Goal: Check status: Check status

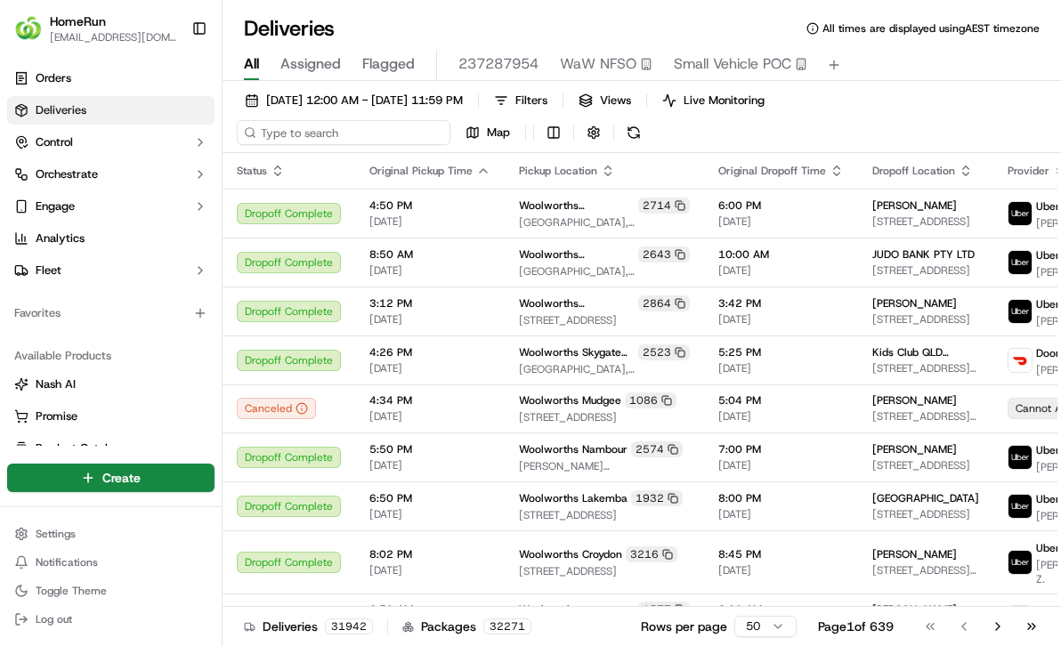
click at [302, 127] on input at bounding box center [344, 132] width 214 height 25
paste input "269696276"
type input "269696276"
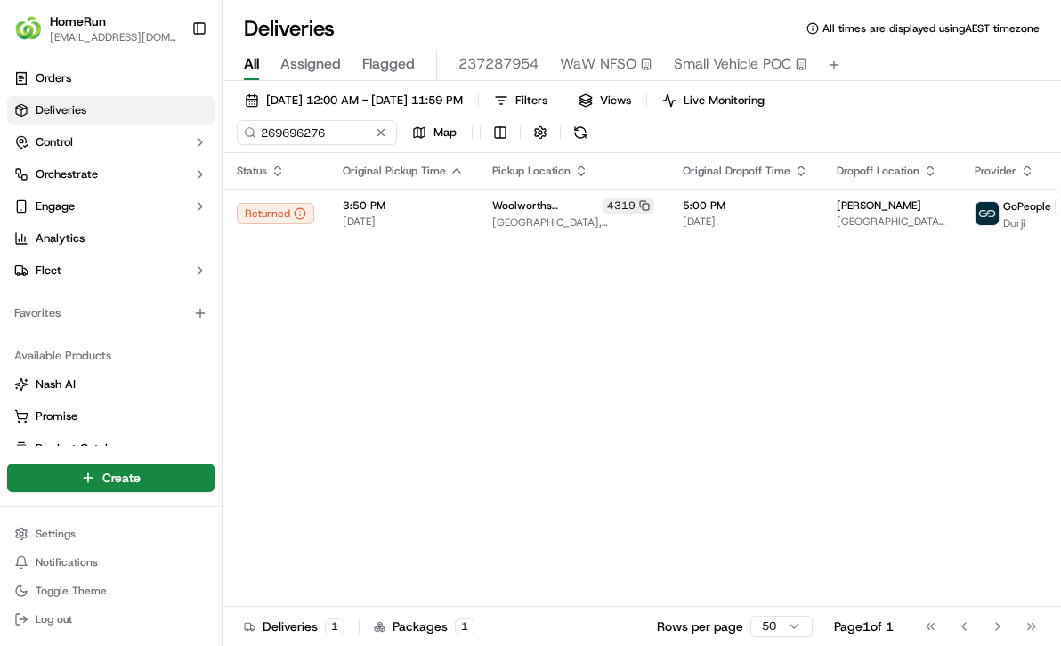
click at [136, 489] on html "HomeRun jsmith22@woolworths.com.au Toggle Sidebar Orders Deliveries Control Orc…" at bounding box center [530, 323] width 1061 height 646
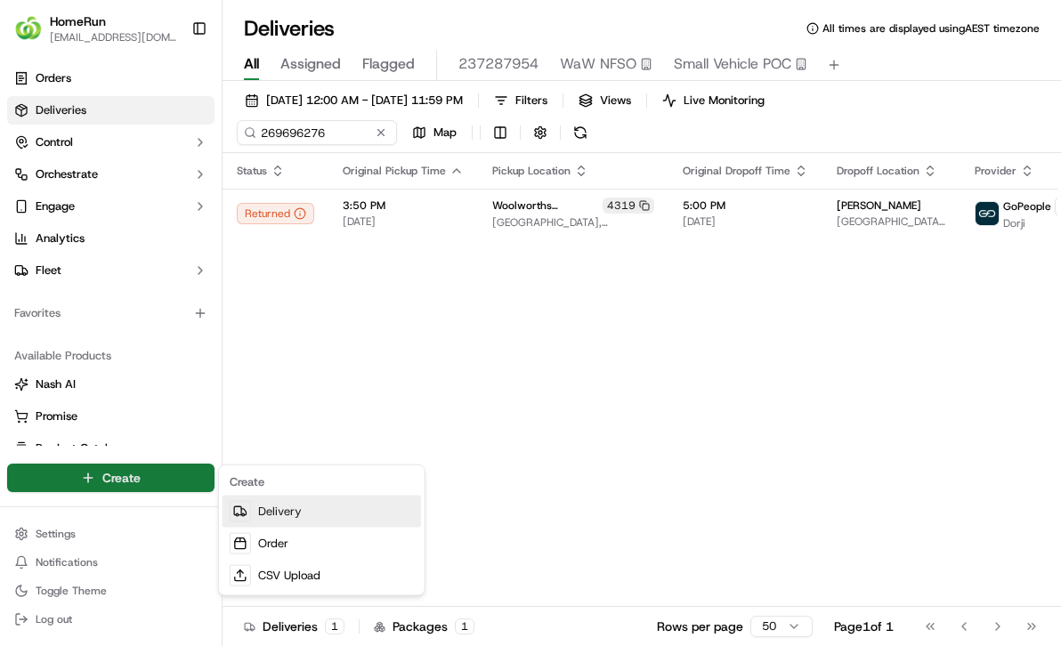
click at [285, 515] on link "Delivery" at bounding box center [322, 512] width 199 height 32
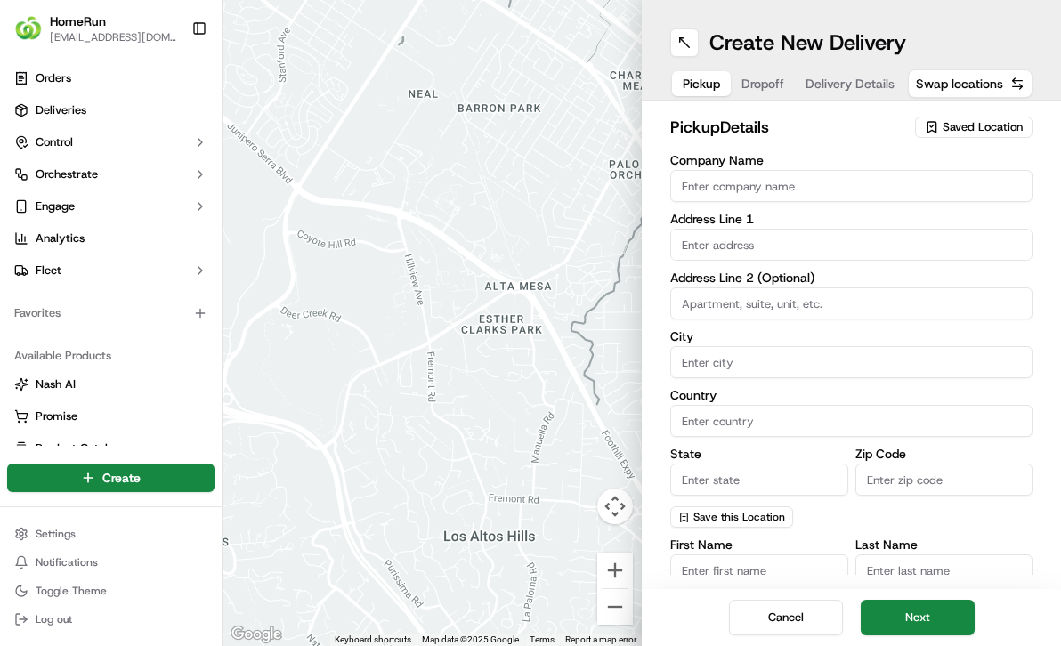
click at [847, 85] on span "Delivery Details" at bounding box center [850, 84] width 89 height 18
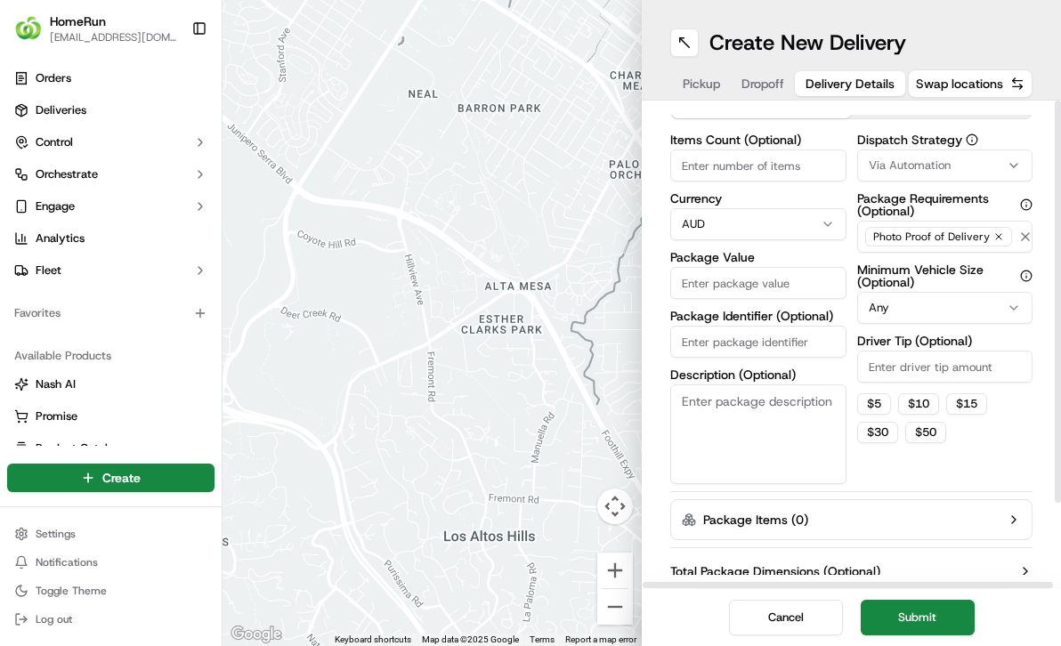
scroll to position [100, 0]
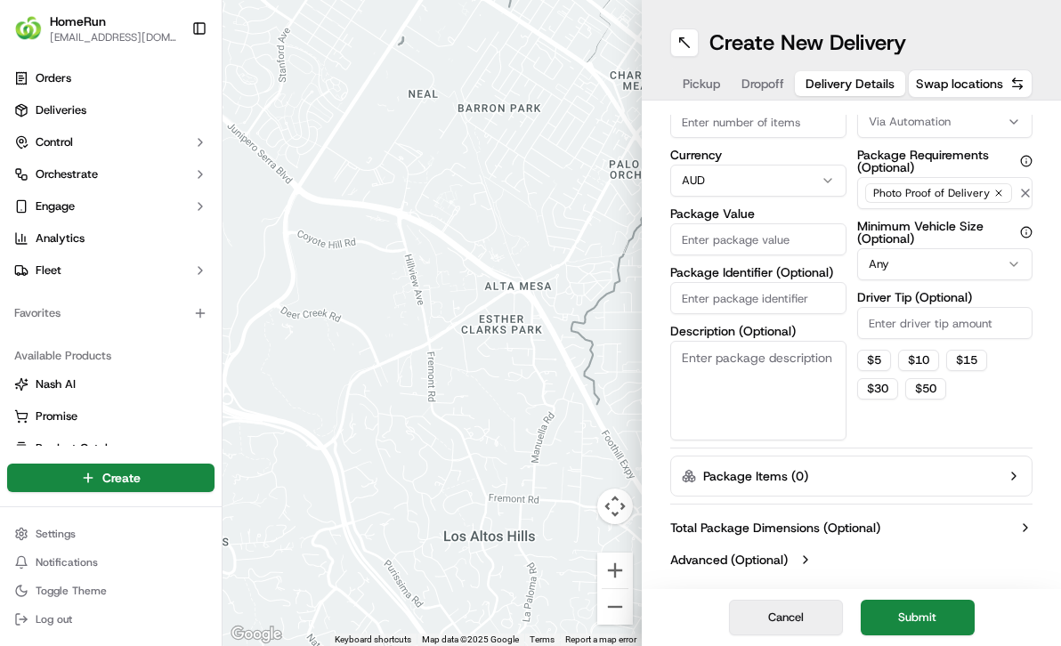
click at [797, 616] on button "Cancel" at bounding box center [786, 618] width 114 height 36
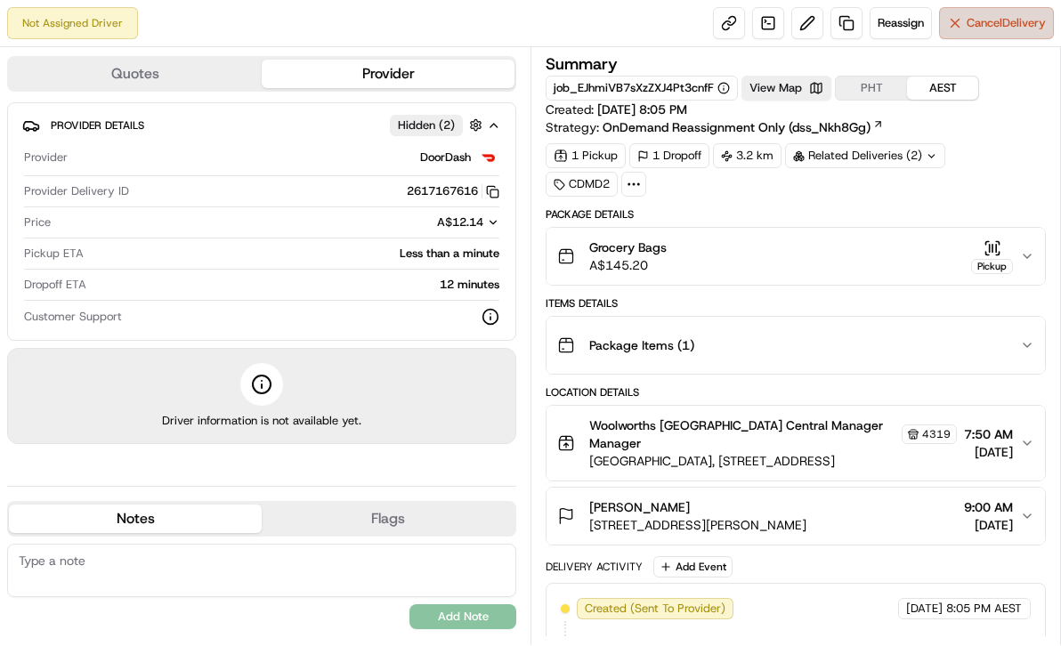
click at [990, 20] on span "Cancel Delivery" at bounding box center [1006, 23] width 79 height 16
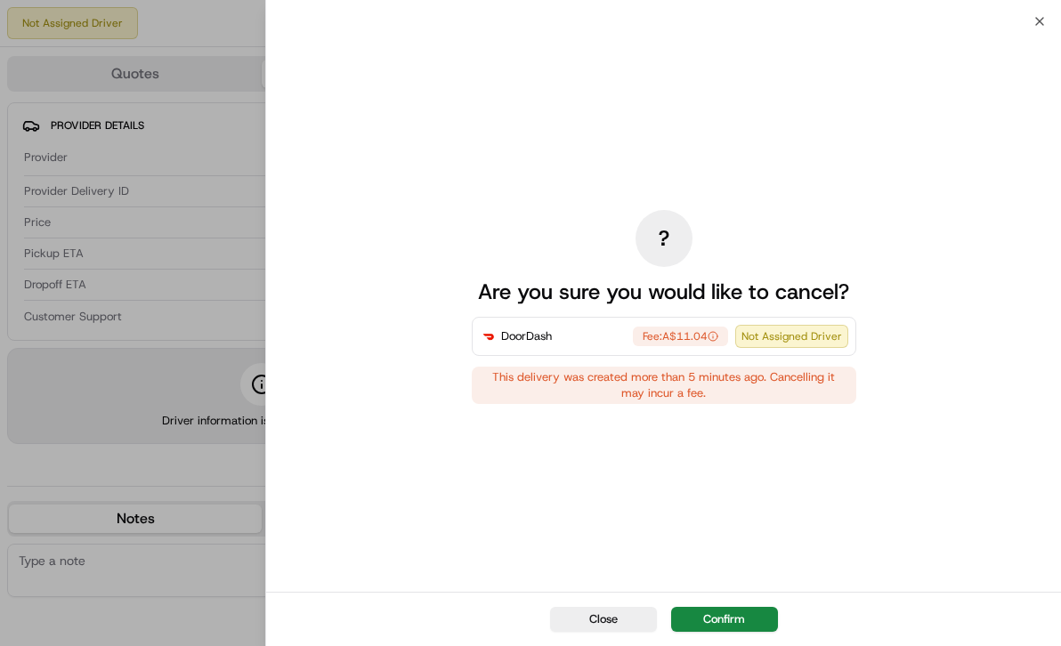
click at [715, 626] on button "Confirm" at bounding box center [724, 619] width 107 height 25
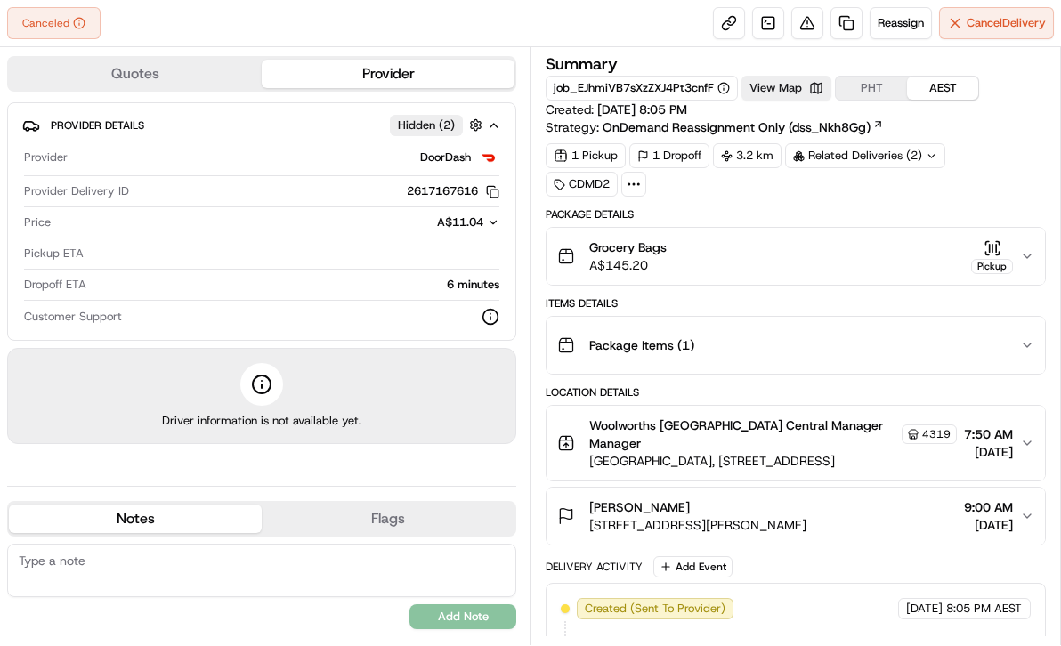
click at [912, 150] on div "Related Deliveries (2)" at bounding box center [865, 155] width 160 height 25
click at [763, 334] on div "Package Items ( 1 )" at bounding box center [788, 346] width 463 height 36
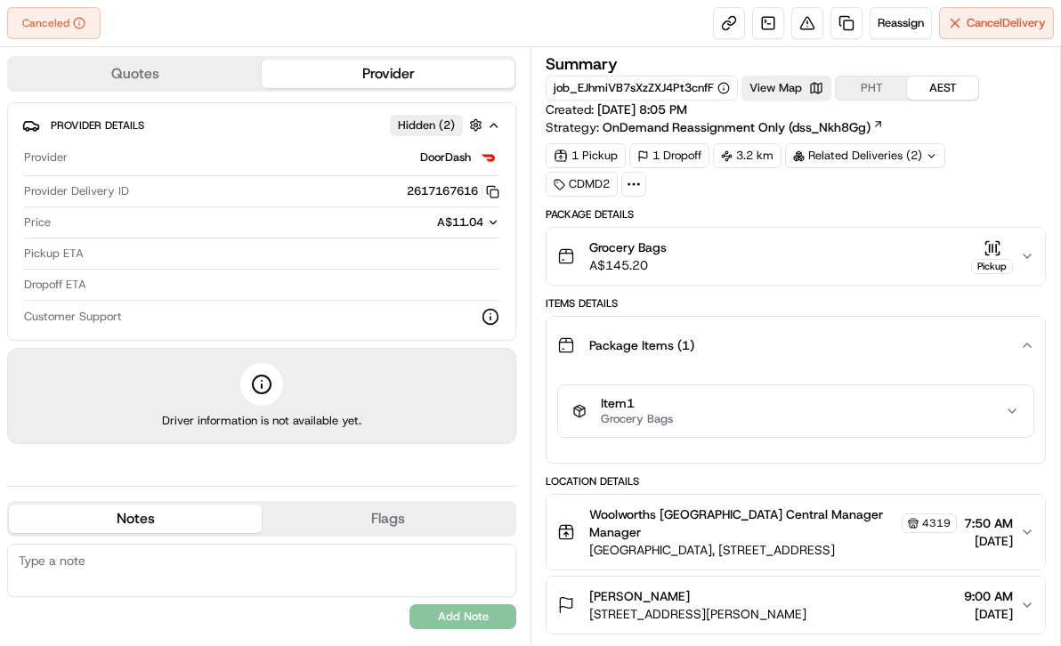
click at [890, 155] on div "Related Deliveries (2)" at bounding box center [865, 155] width 160 height 25
click at [890, 154] on div "Related Deliveries (2)" at bounding box center [865, 155] width 160 height 25
